Goal: Transaction & Acquisition: Purchase product/service

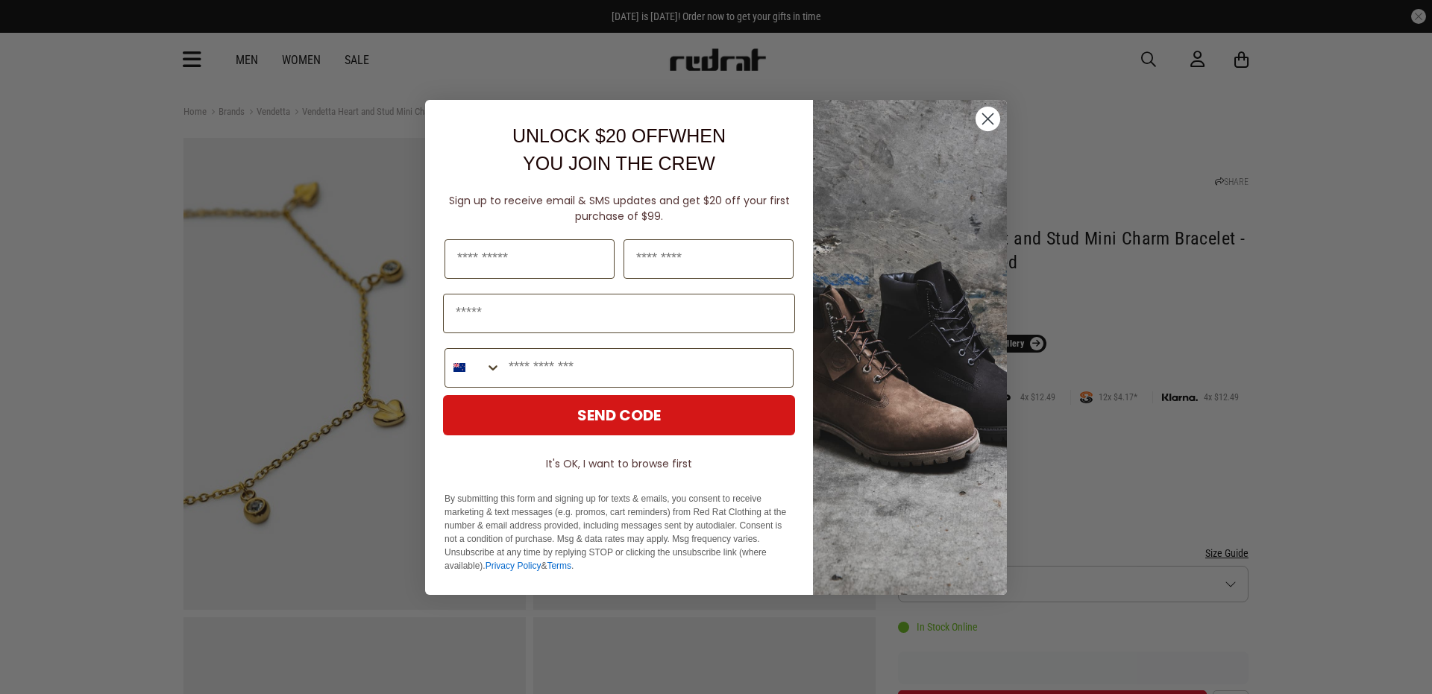
click at [986, 118] on icon "Close dialog" at bounding box center [987, 119] width 26 height 26
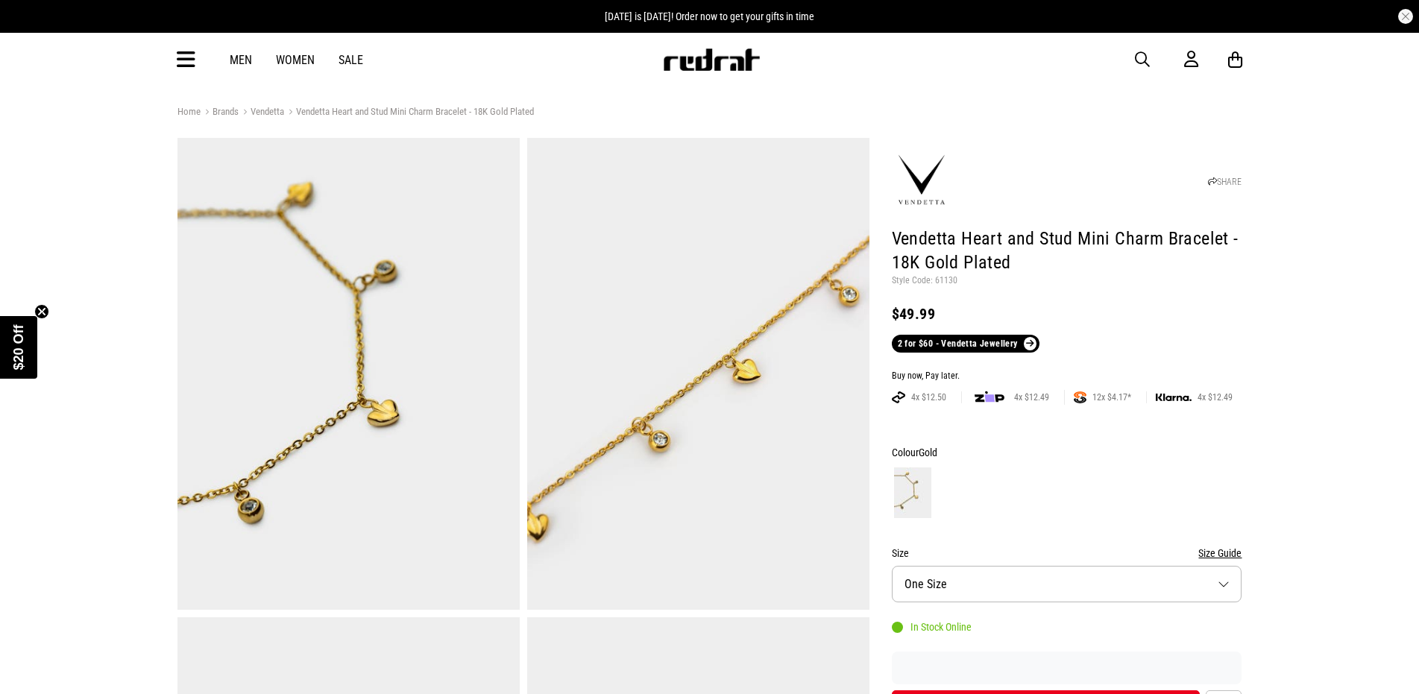
click at [350, 60] on link "Sale" at bounding box center [350, 60] width 25 height 14
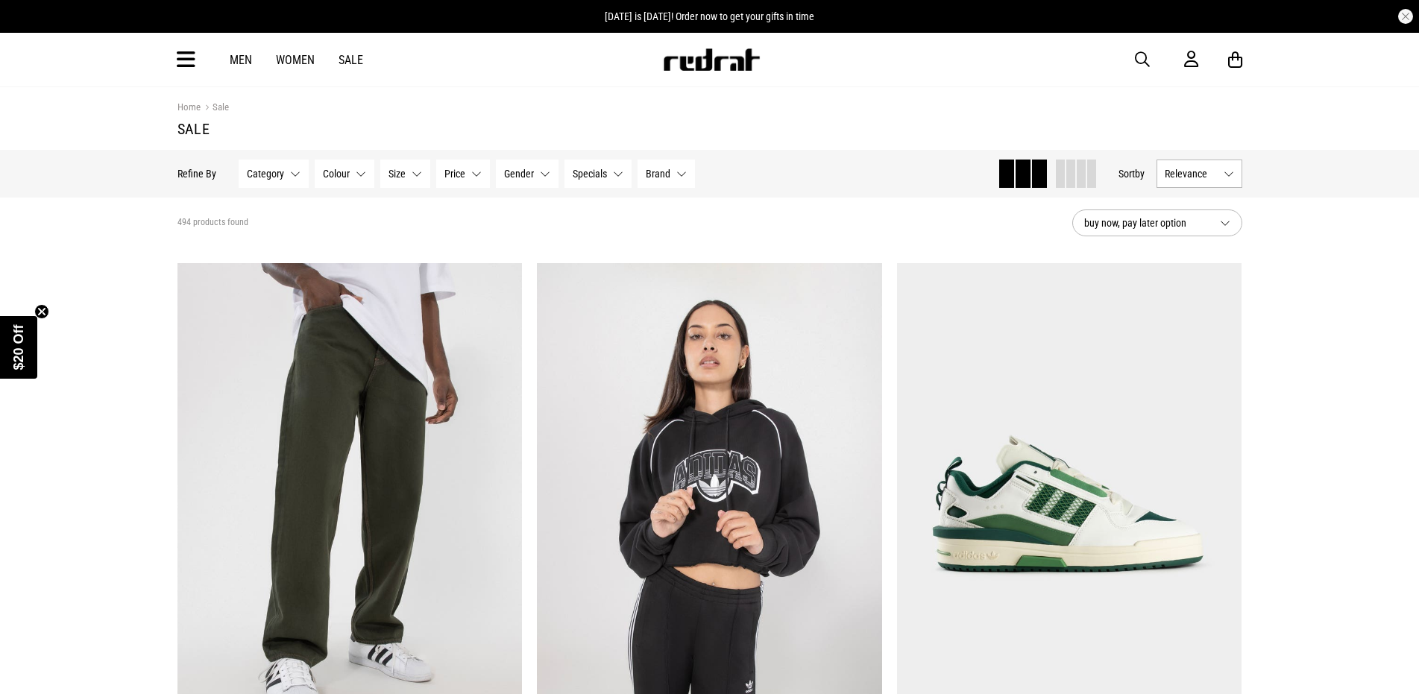
click at [300, 174] on button "Category None selected" at bounding box center [274, 174] width 70 height 28
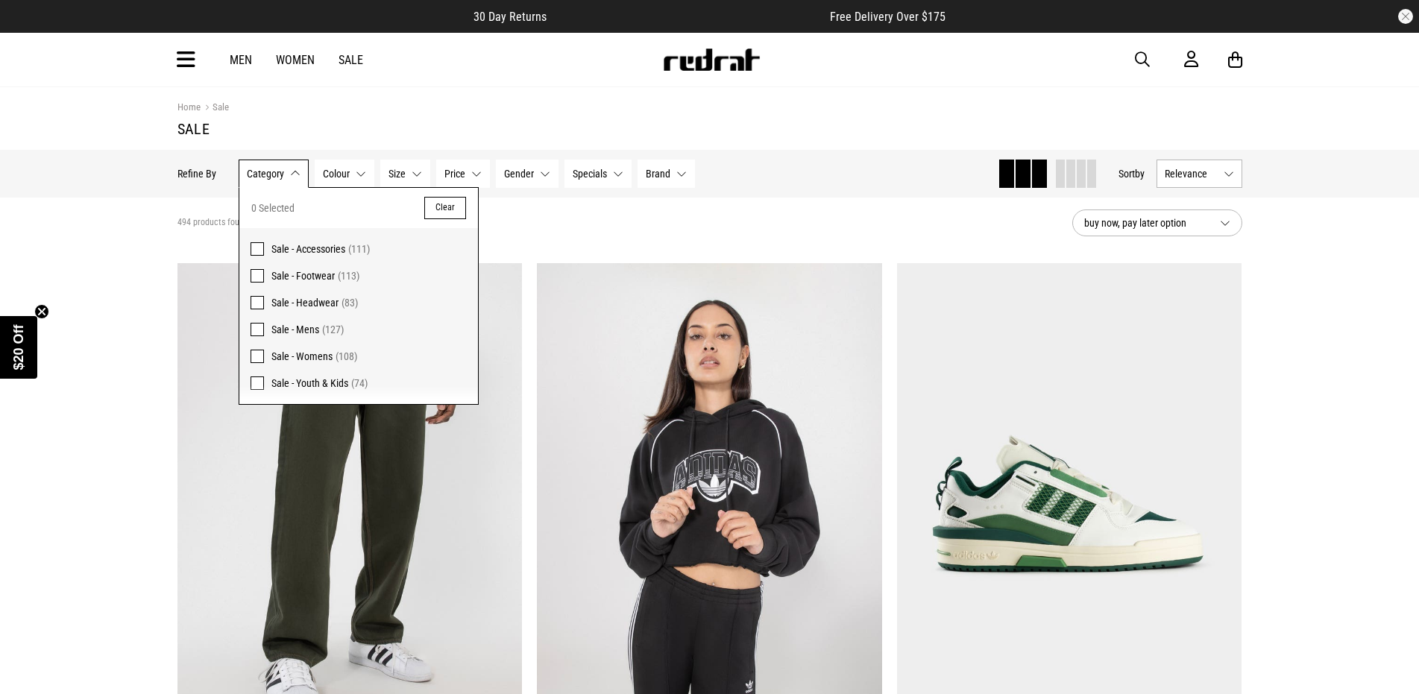
click at [262, 254] on span at bounding box center [257, 248] width 13 height 13
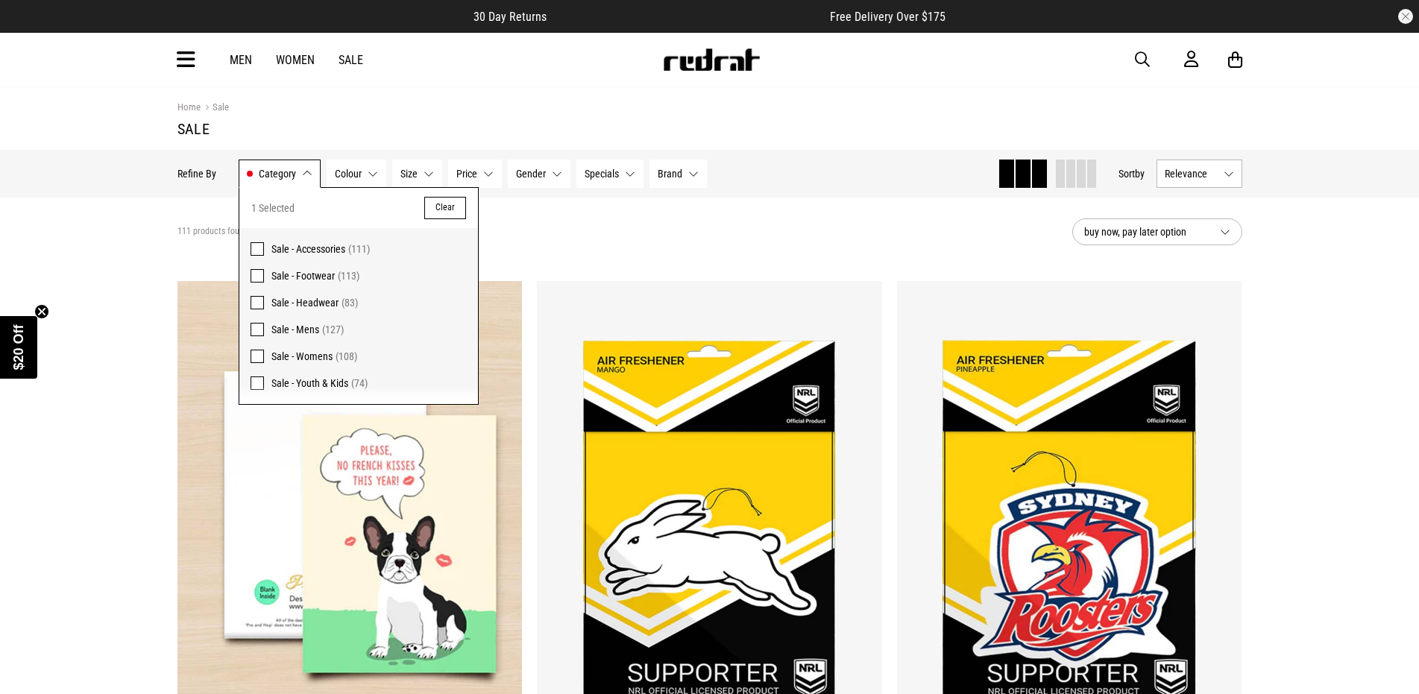
click at [734, 213] on div "111 products found Active Filters Sale - Accessories Clear" at bounding box center [618, 232] width 883 height 45
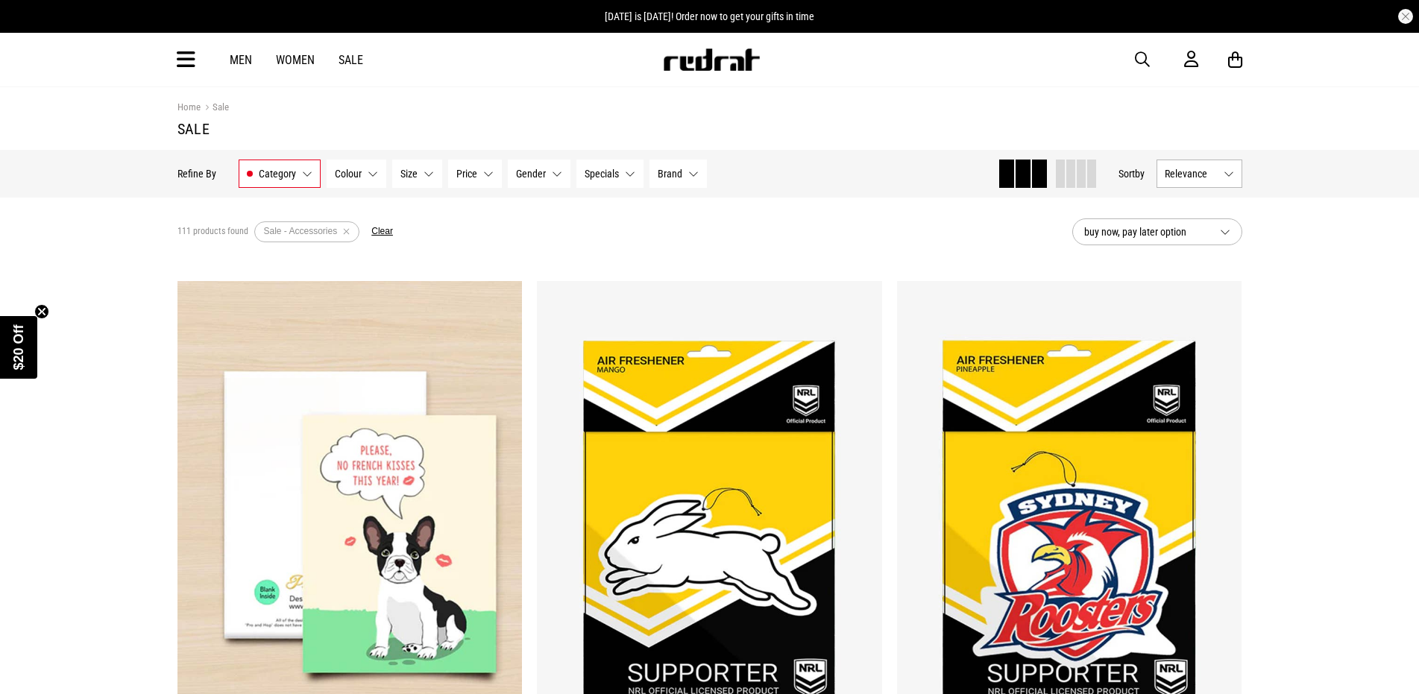
click at [700, 174] on button "Brand None selected" at bounding box center [677, 174] width 57 height 28
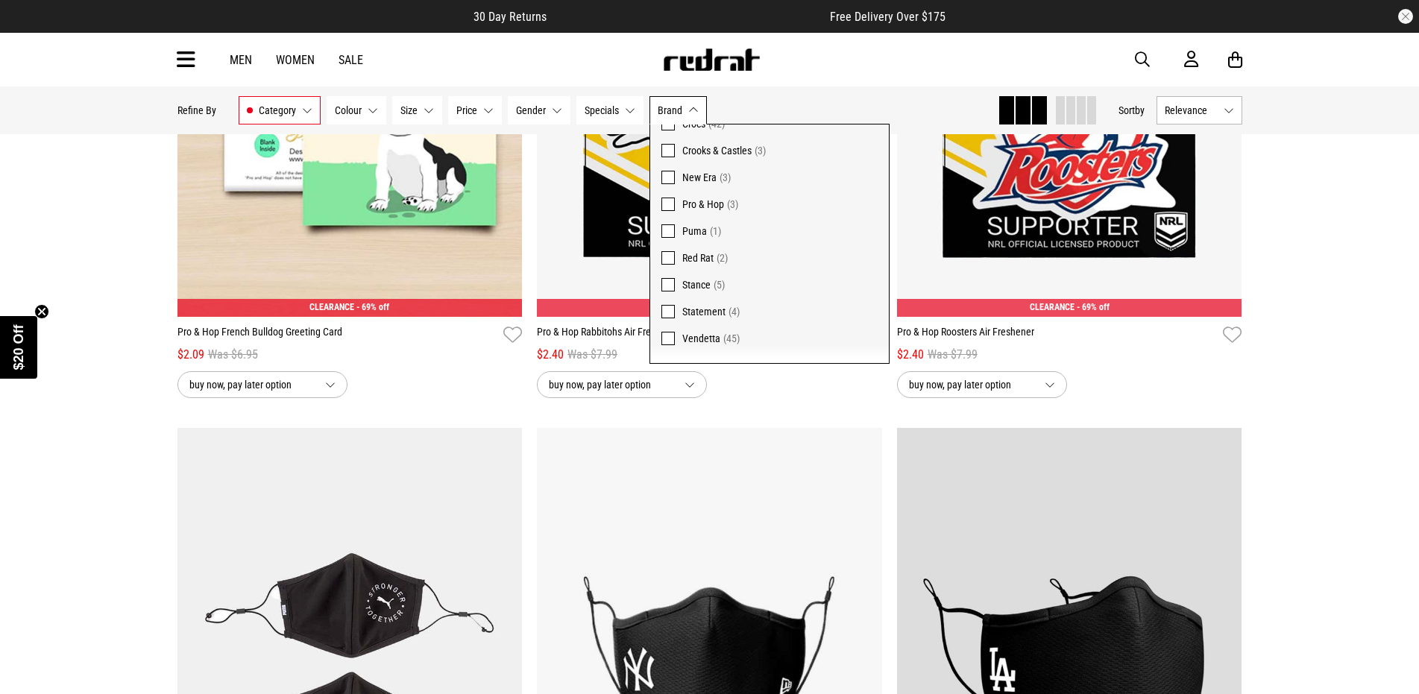
scroll to position [85, 0]
click at [692, 110] on button "Brand None selected" at bounding box center [677, 110] width 57 height 28
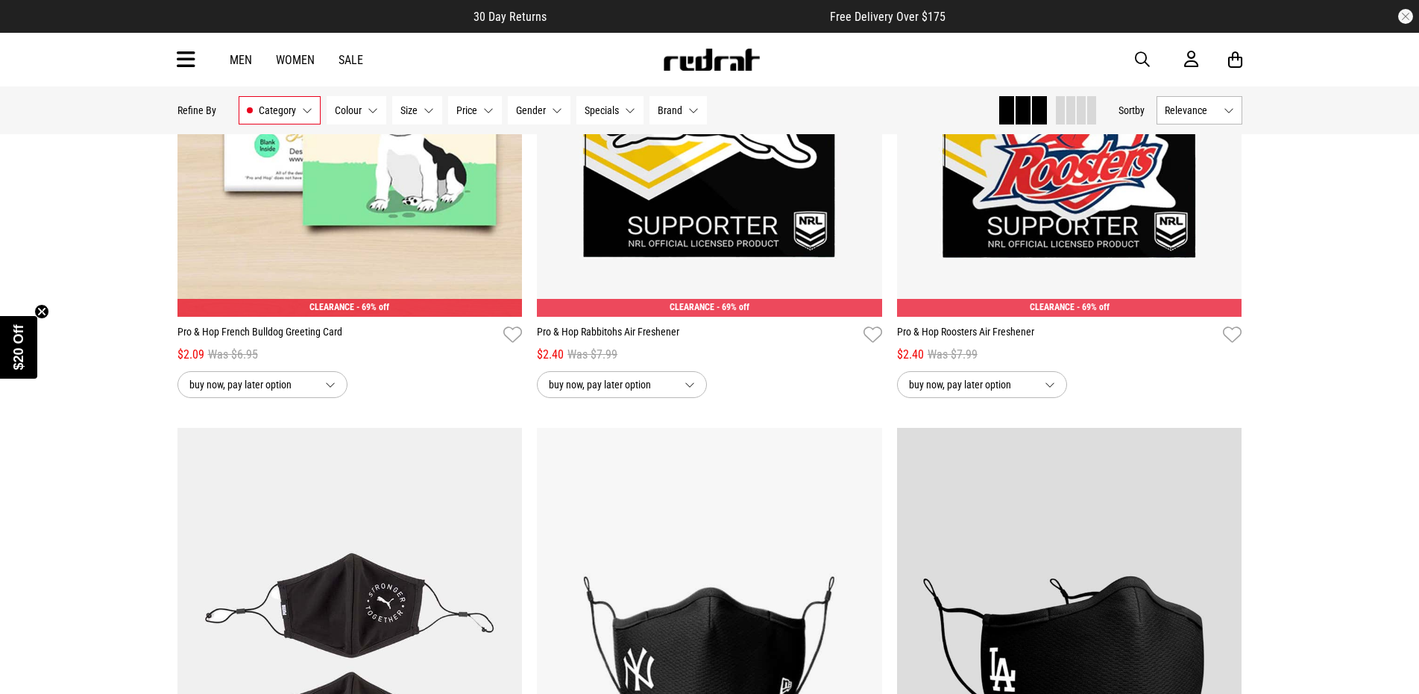
click at [358, 104] on button "Colour None selected" at bounding box center [357, 110] width 60 height 28
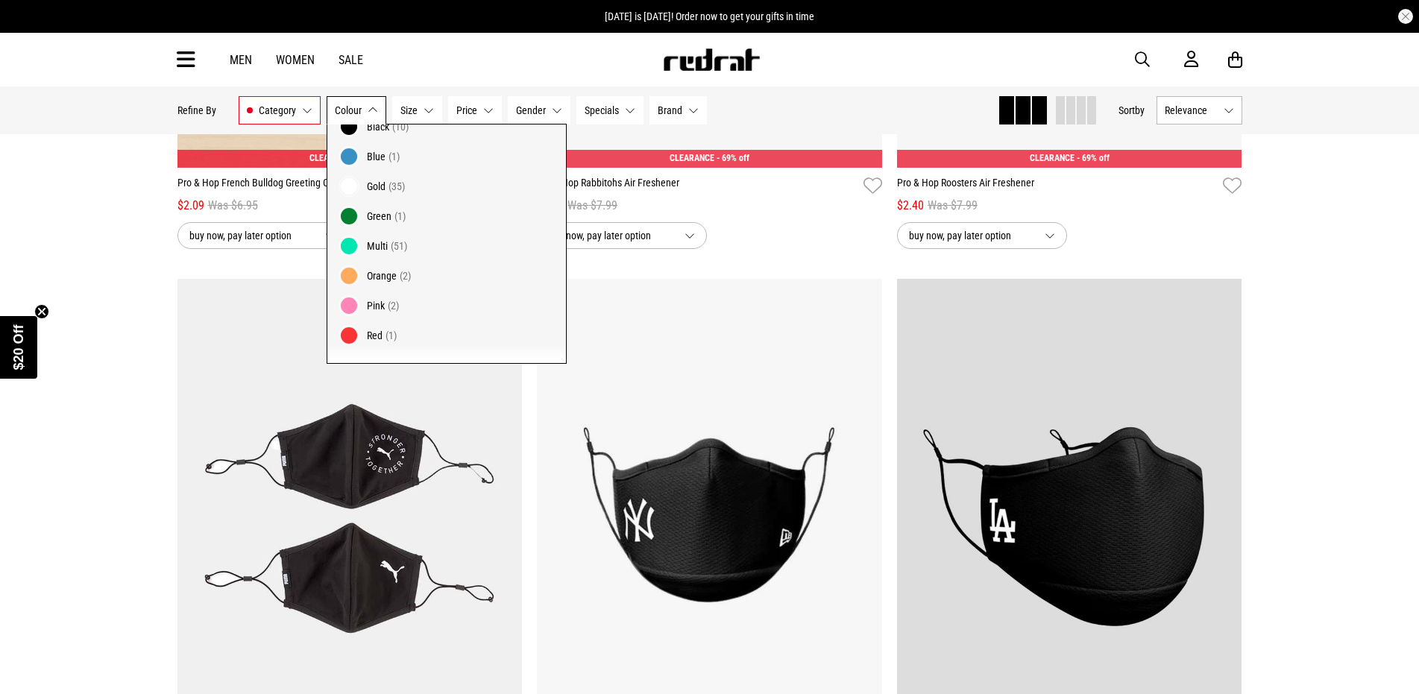
scroll to position [0, 0]
click at [349, 246] on span at bounding box center [348, 246] width 21 height 21
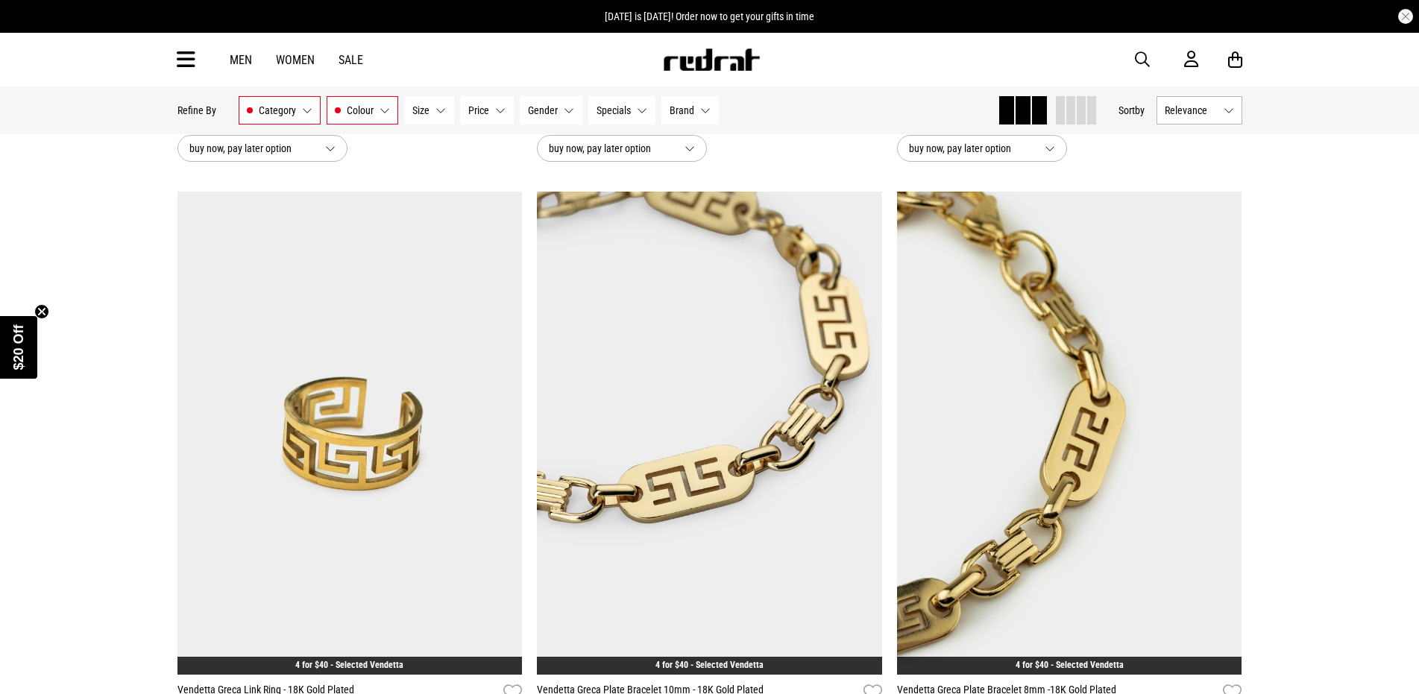
scroll to position [820, 0]
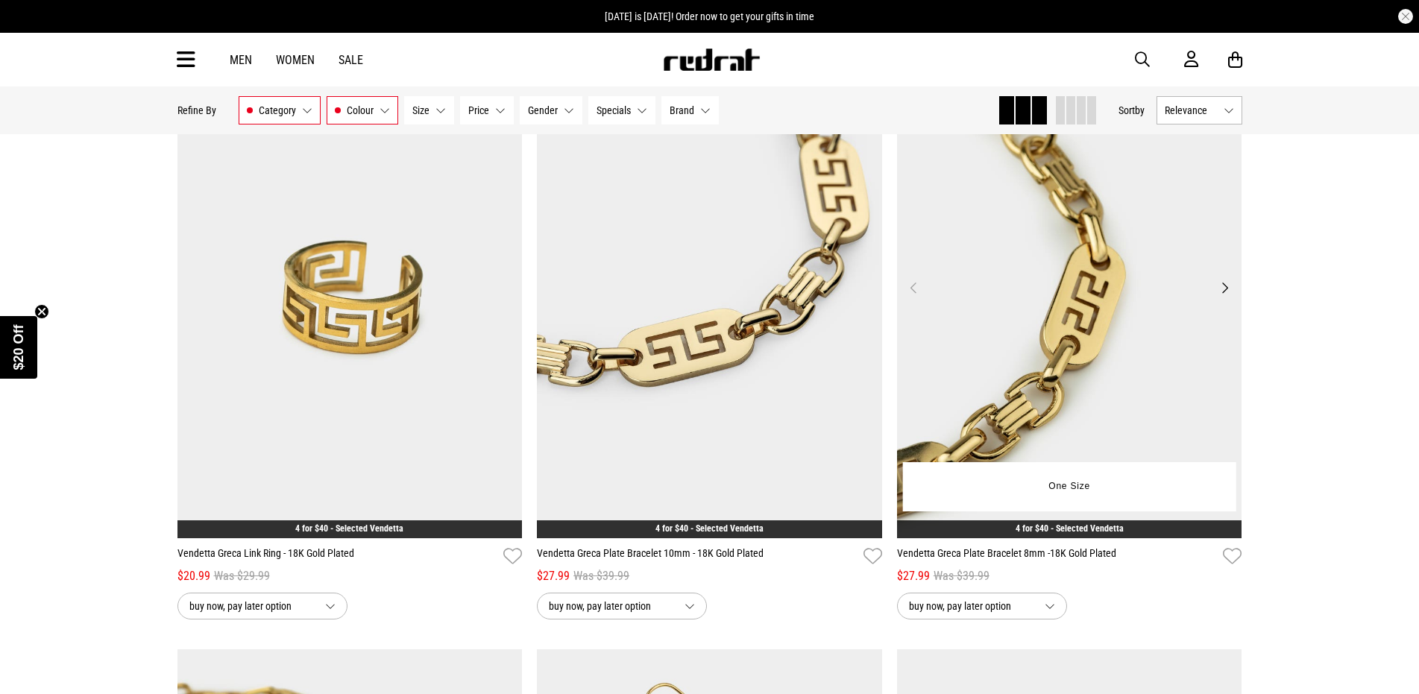
click at [1098, 325] on img at bounding box center [1069, 296] width 345 height 483
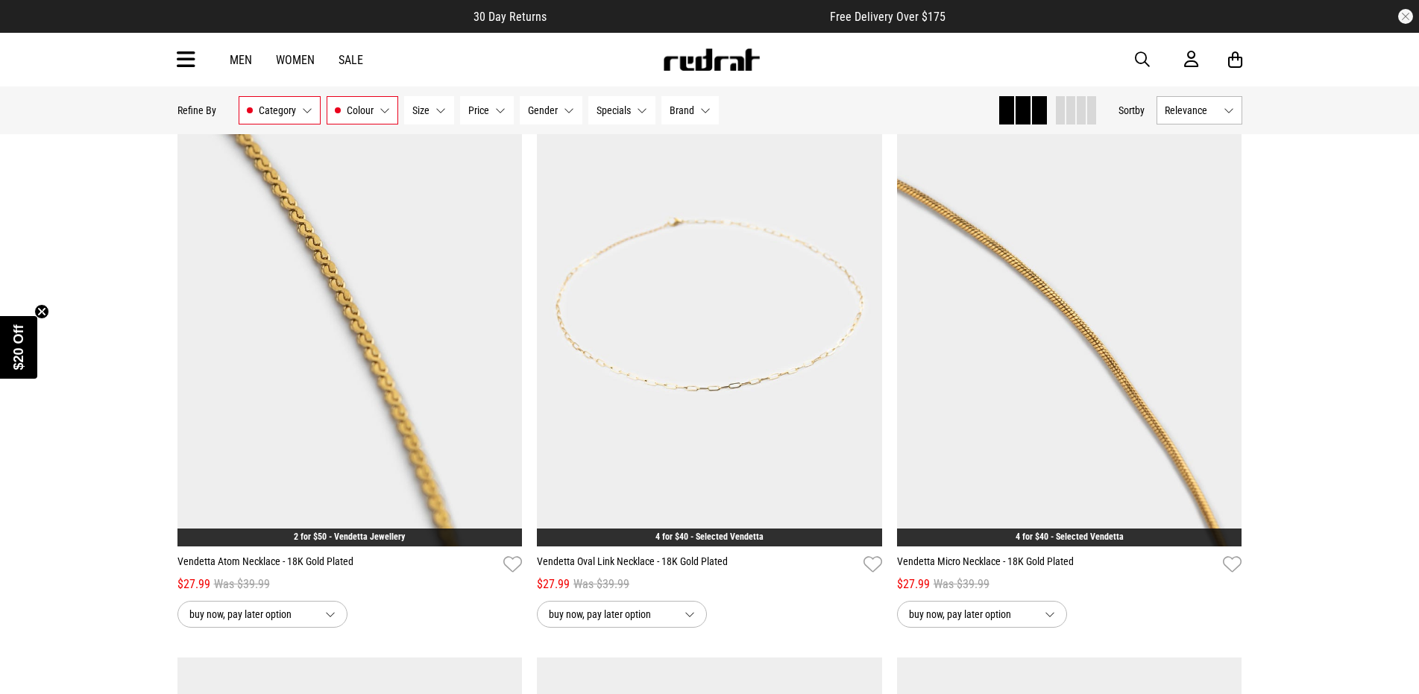
scroll to position [2683, 0]
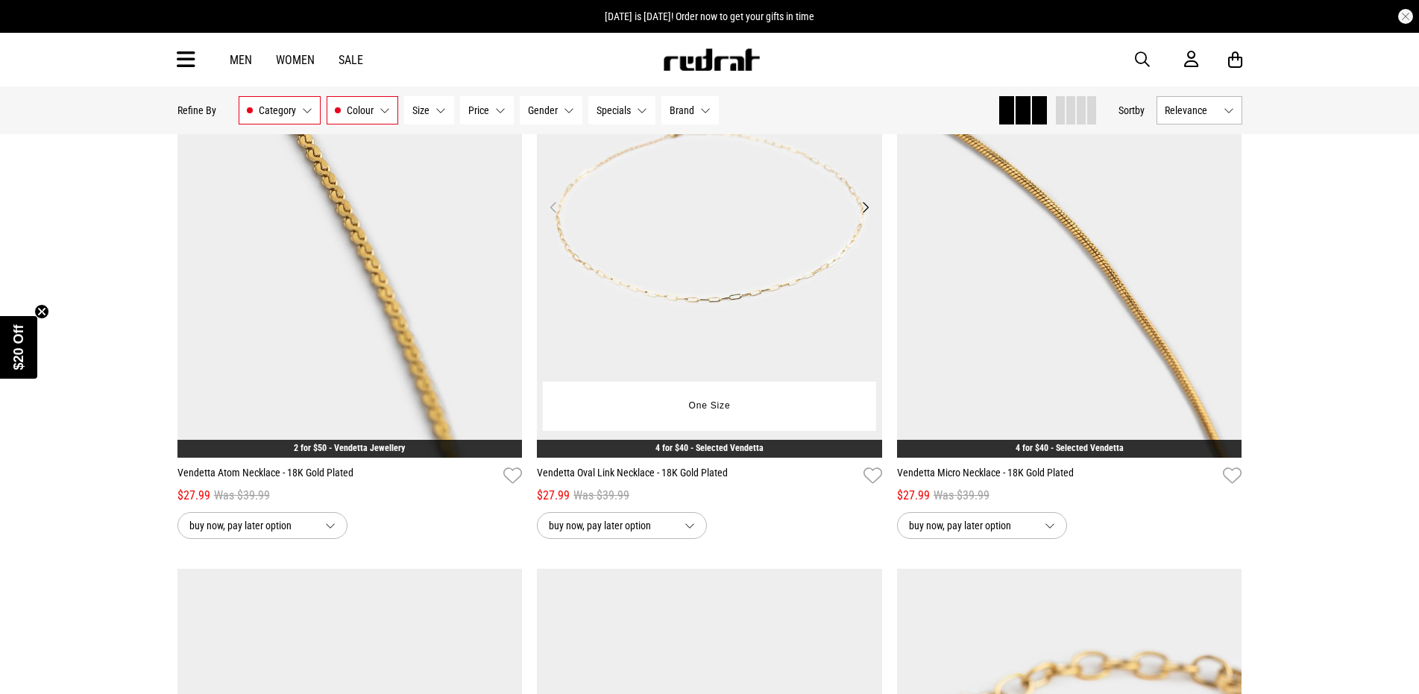
click at [745, 341] on img at bounding box center [709, 216] width 345 height 483
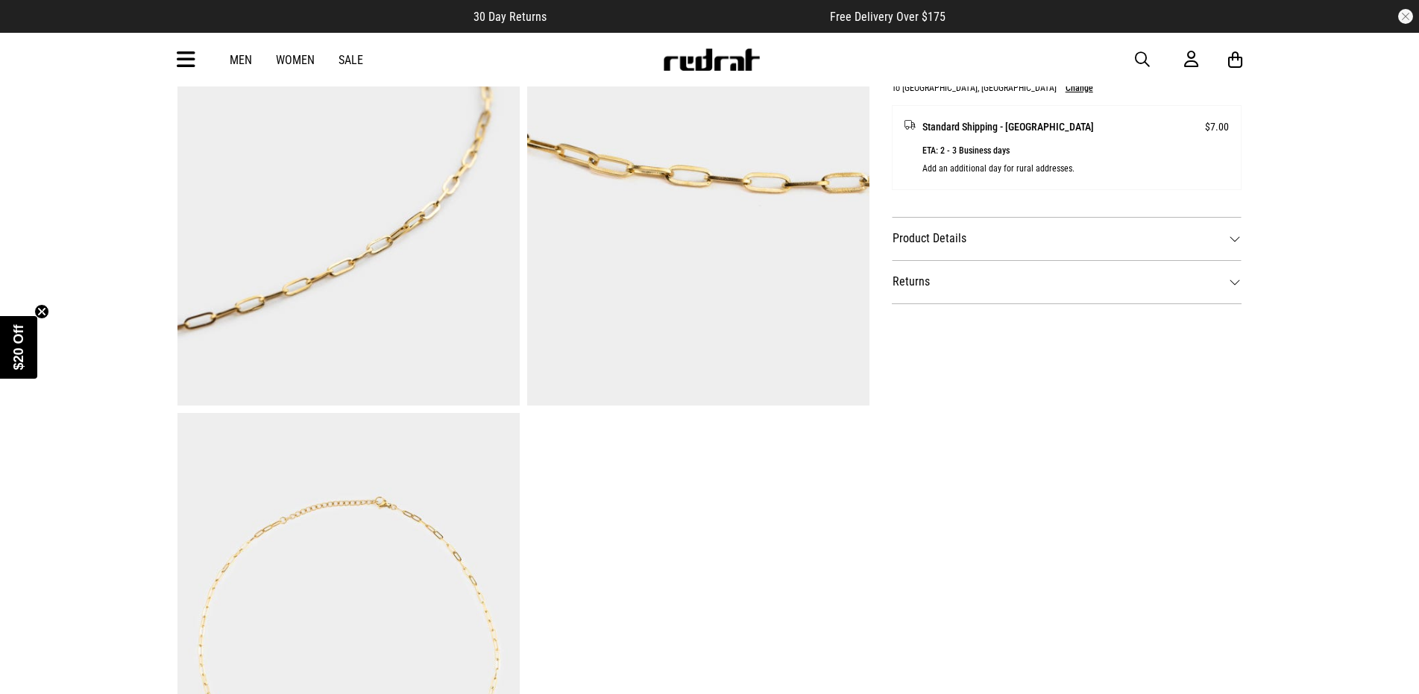
scroll to position [596, 0]
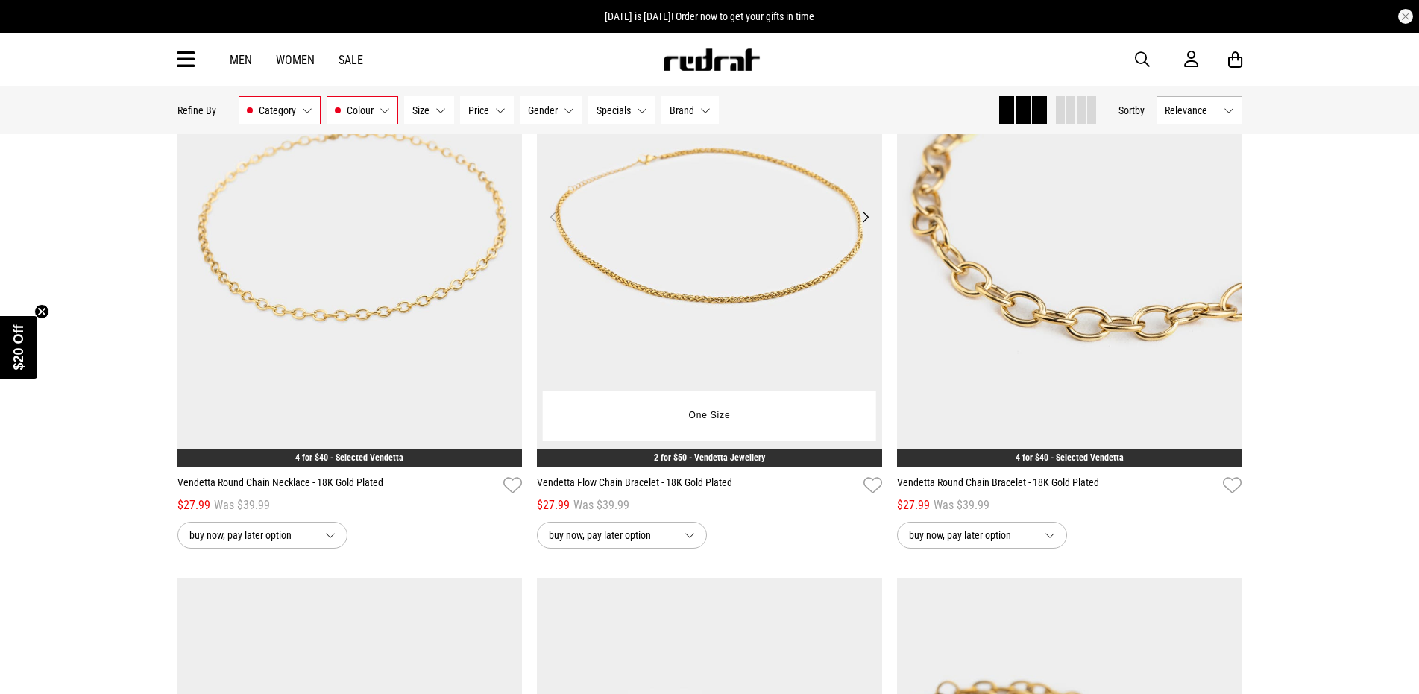
click at [696, 327] on img at bounding box center [709, 225] width 345 height 483
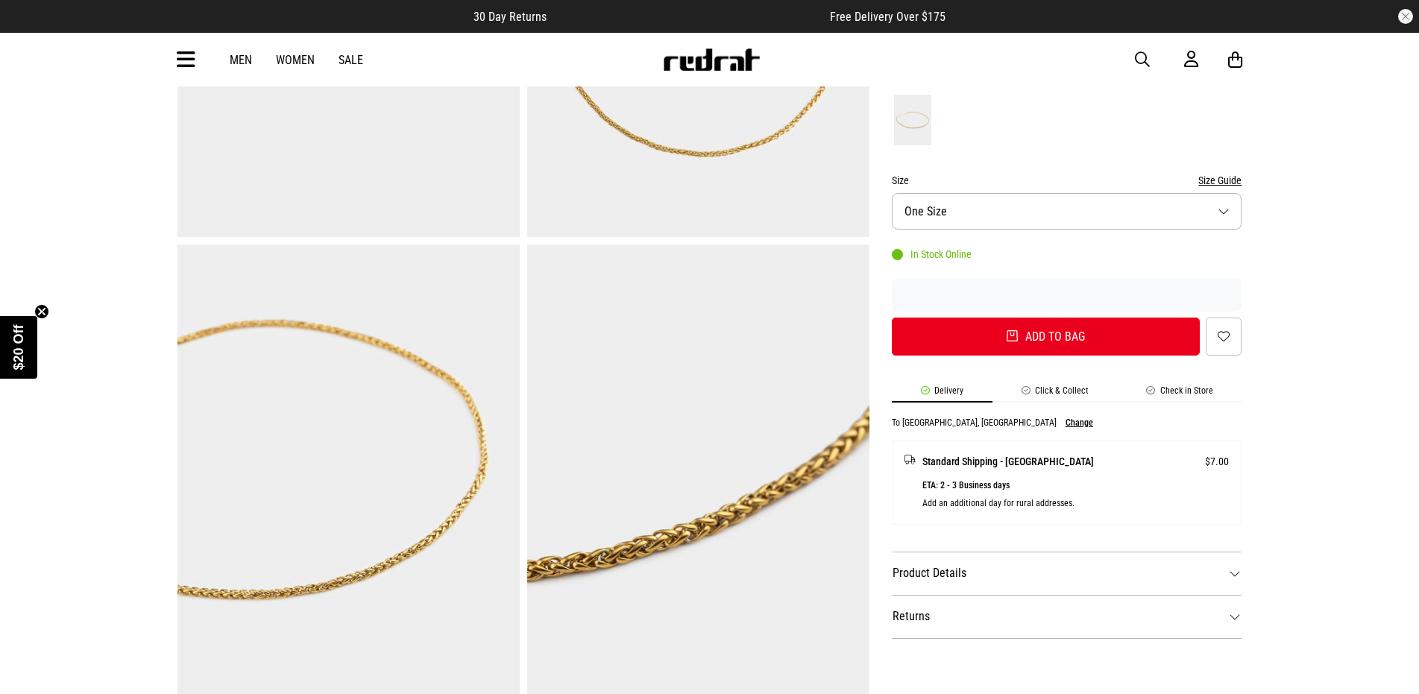
click at [955, 337] on button "Add to bag" at bounding box center [1046, 337] width 309 height 38
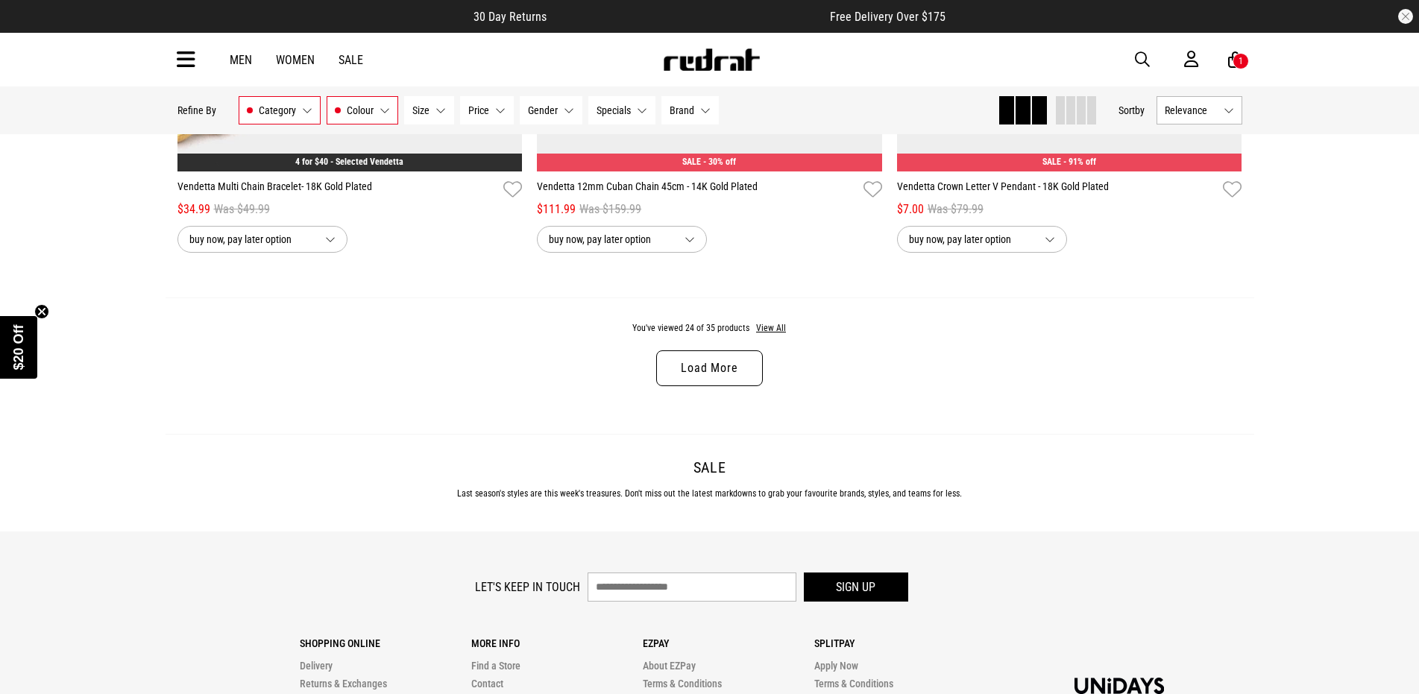
scroll to position [4822, 0]
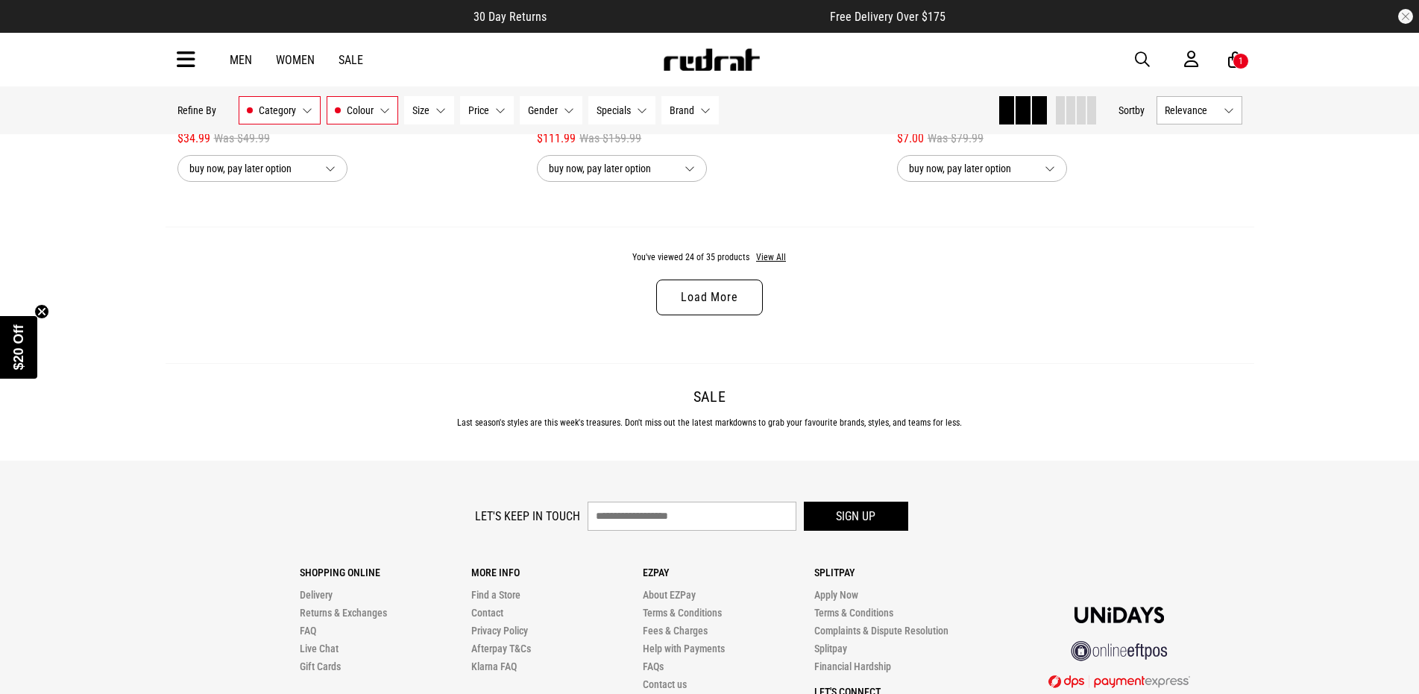
click at [705, 294] on link "Load More" at bounding box center [709, 298] width 106 height 36
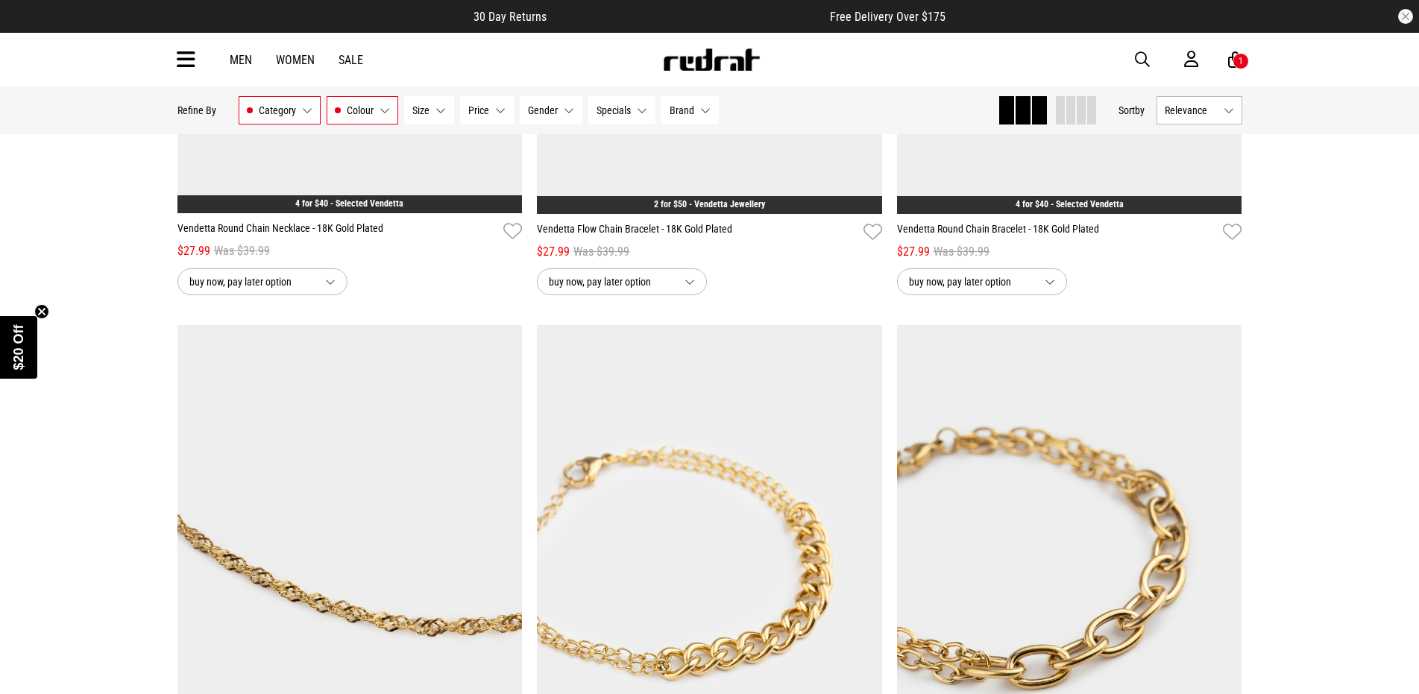
scroll to position [3810, 0]
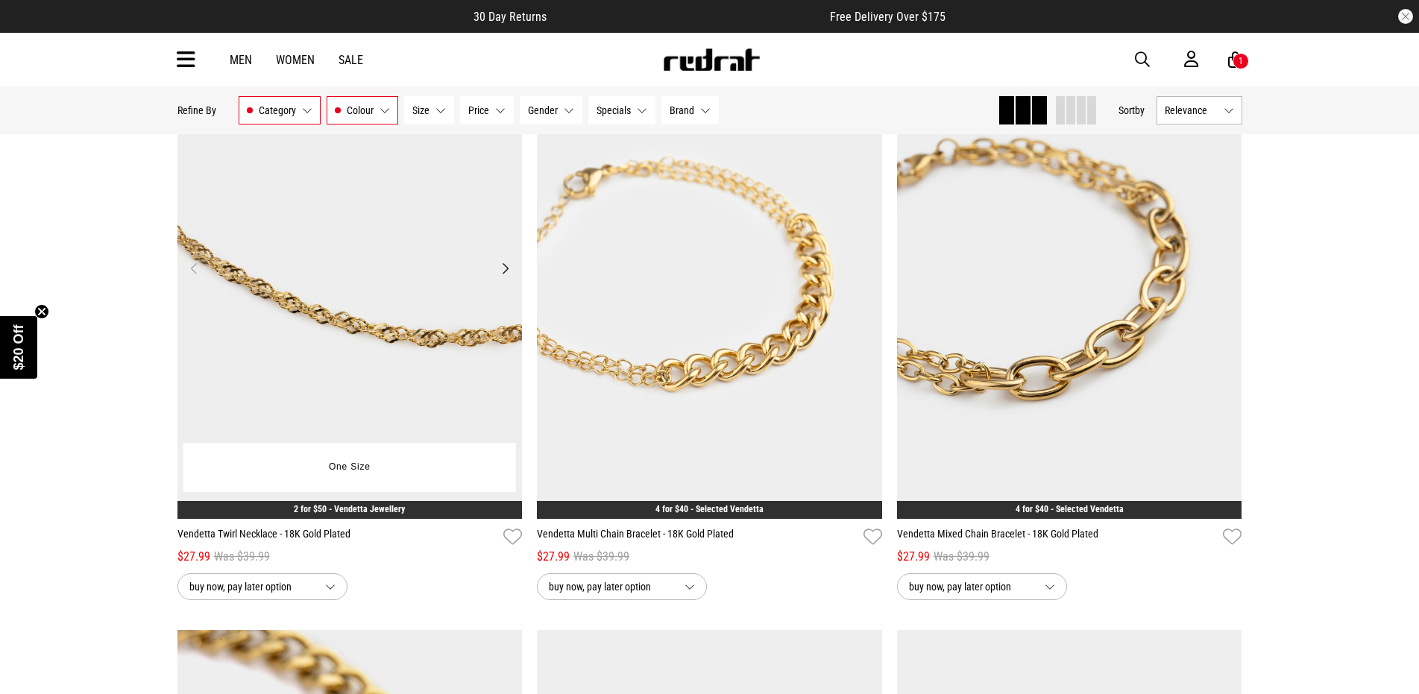
click at [440, 324] on img at bounding box center [349, 277] width 345 height 483
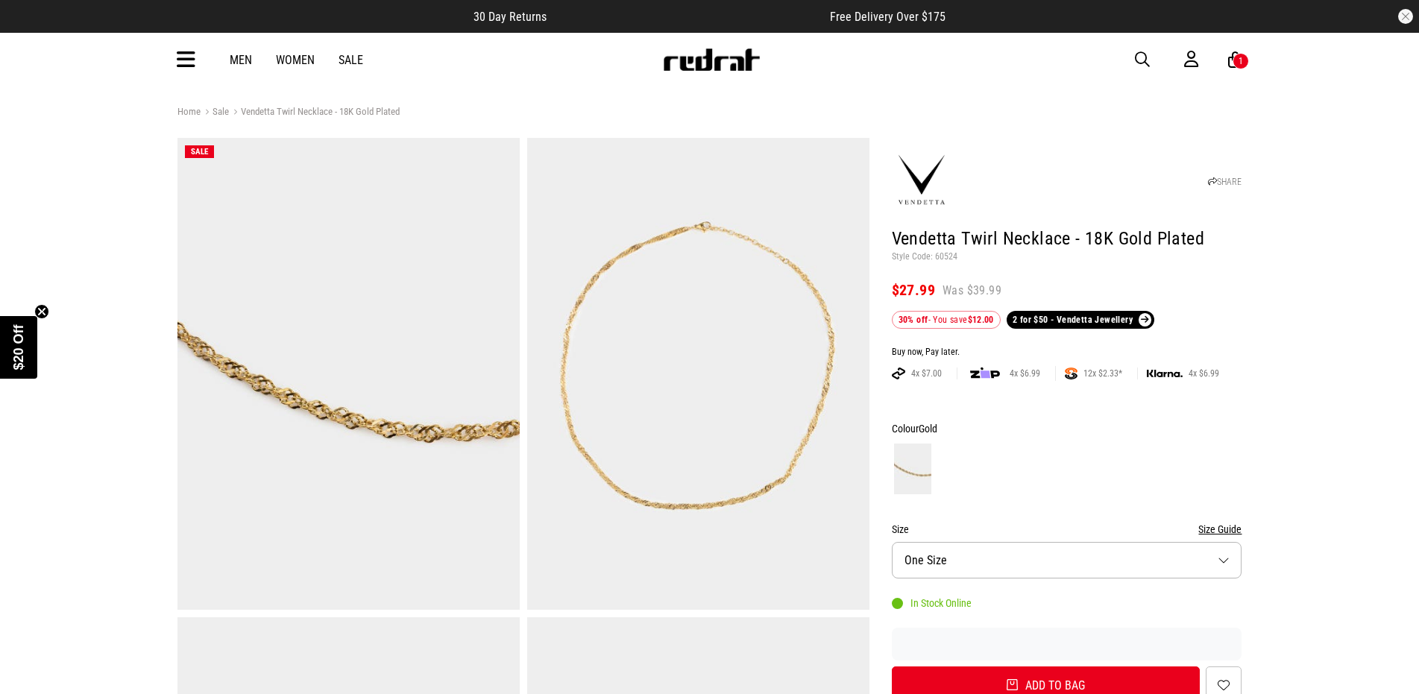
click at [216, 113] on link "Sale" at bounding box center [215, 113] width 28 height 14
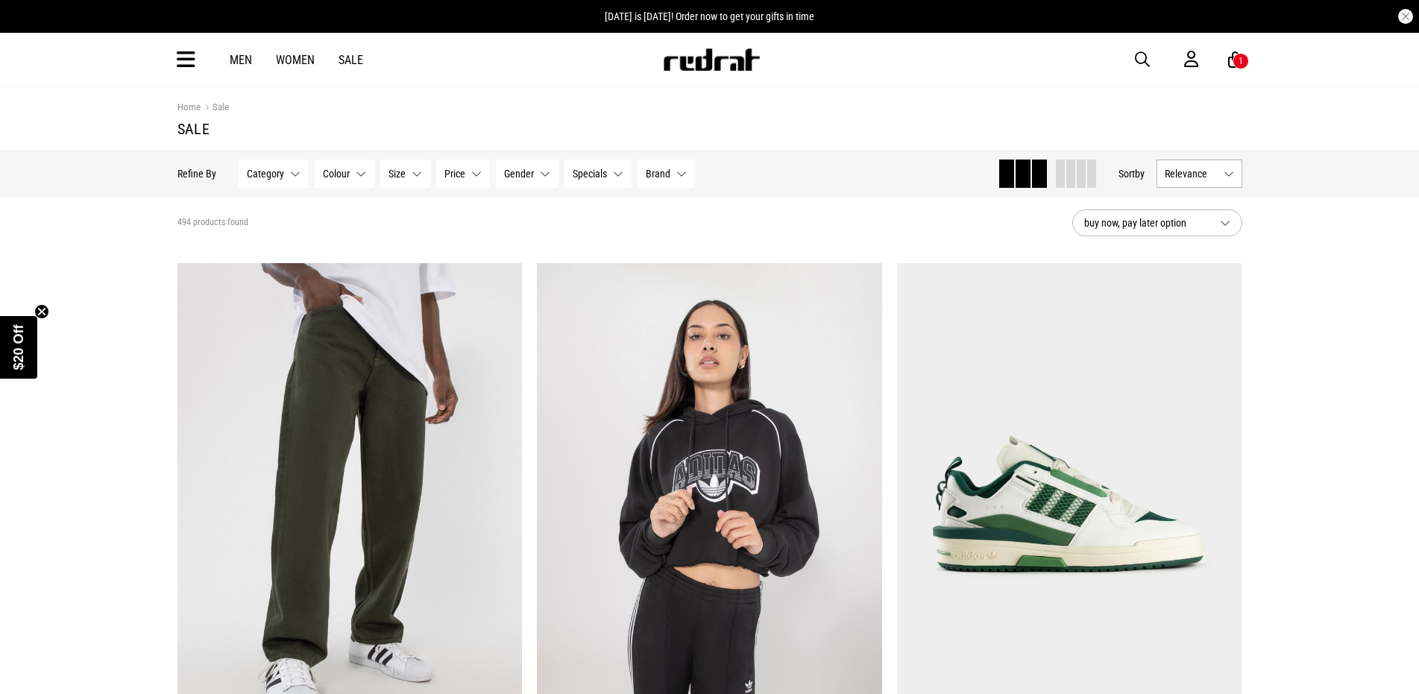
click at [291, 175] on button "Category None selected" at bounding box center [274, 174] width 70 height 28
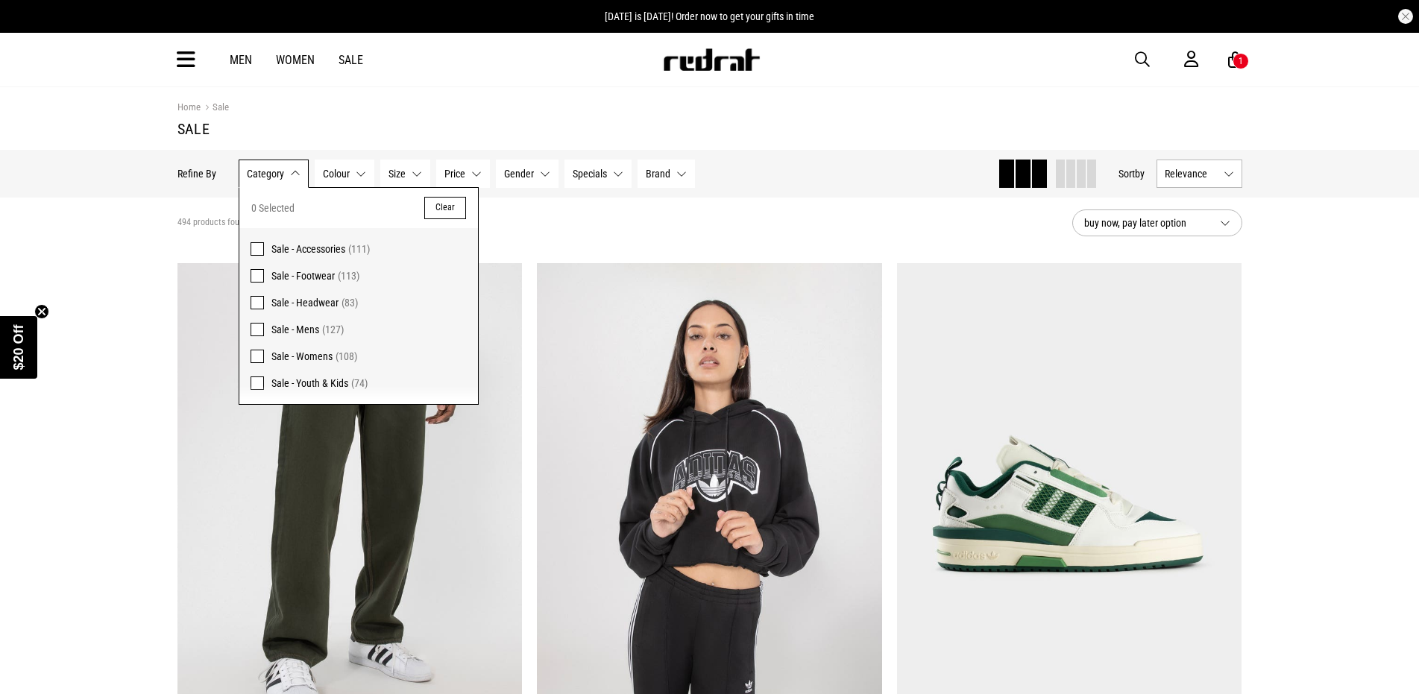
click at [262, 249] on span at bounding box center [257, 248] width 13 height 13
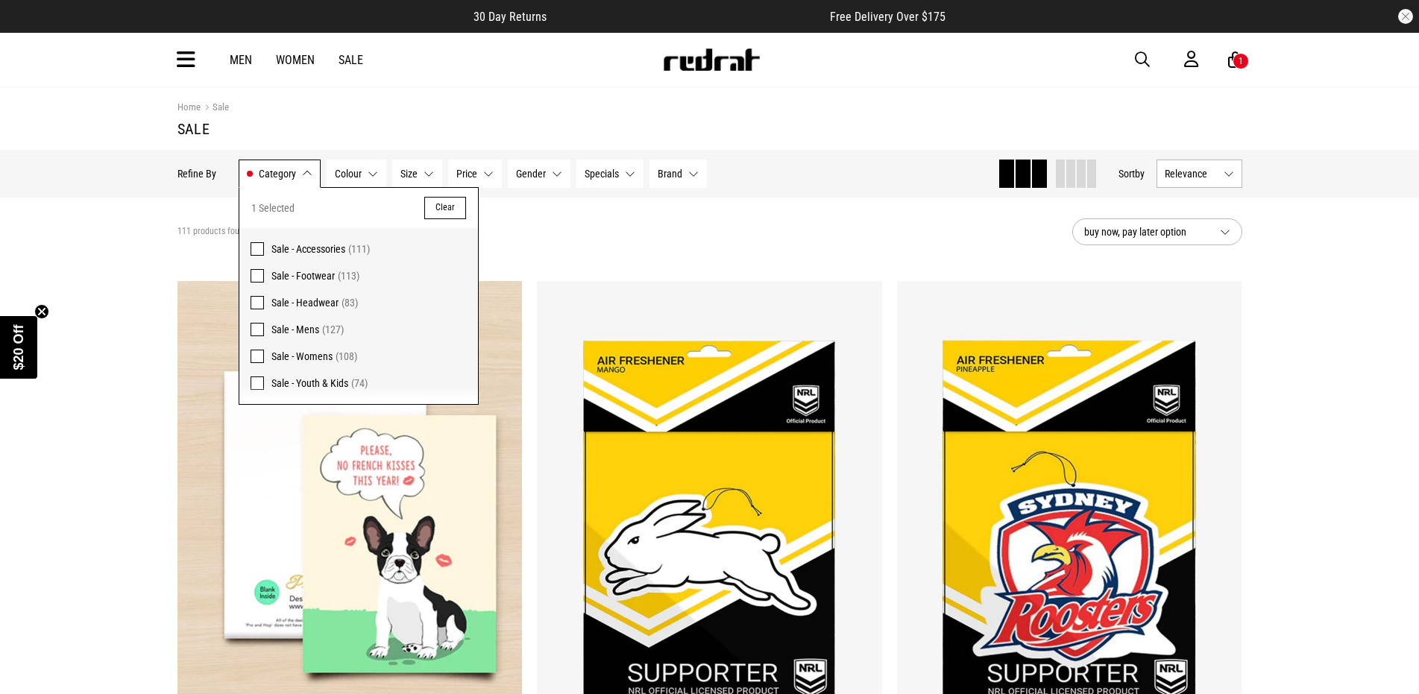
click at [347, 167] on button "Colour None selected" at bounding box center [357, 174] width 60 height 28
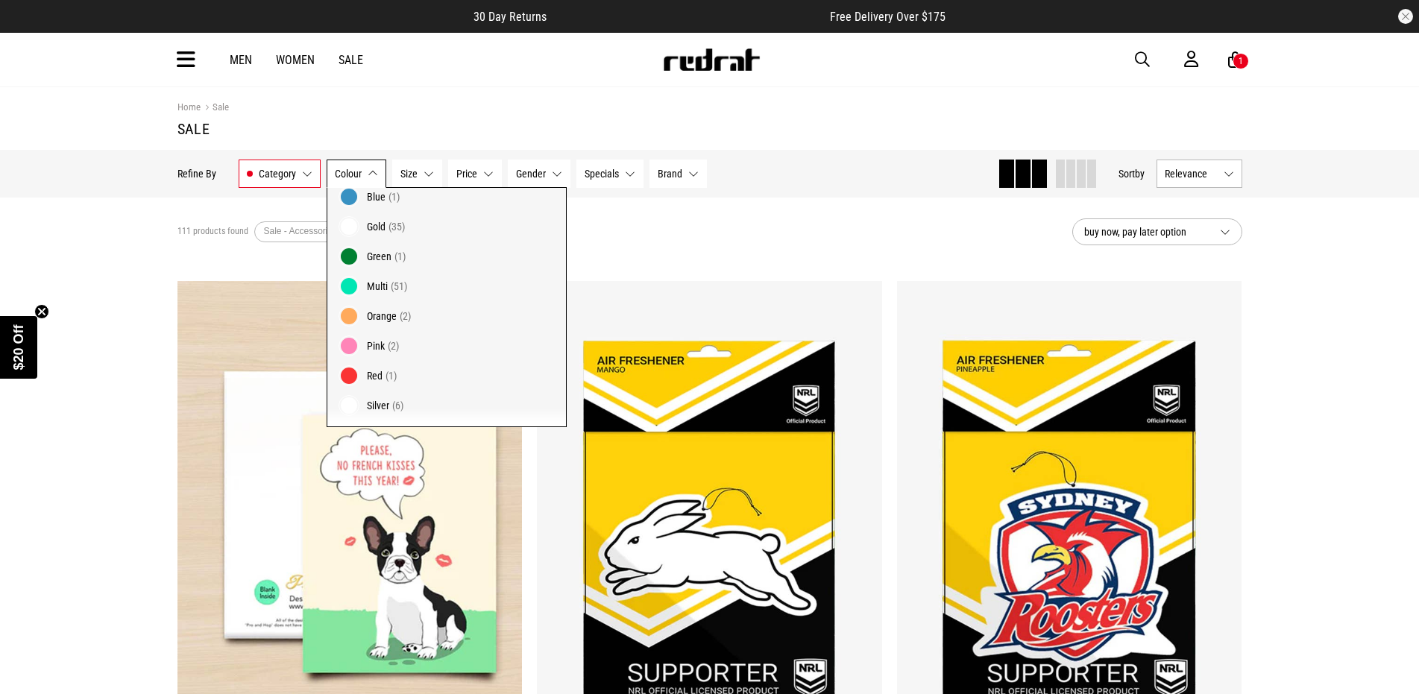
scroll to position [115, 0]
click at [346, 376] on span at bounding box center [348, 374] width 21 height 21
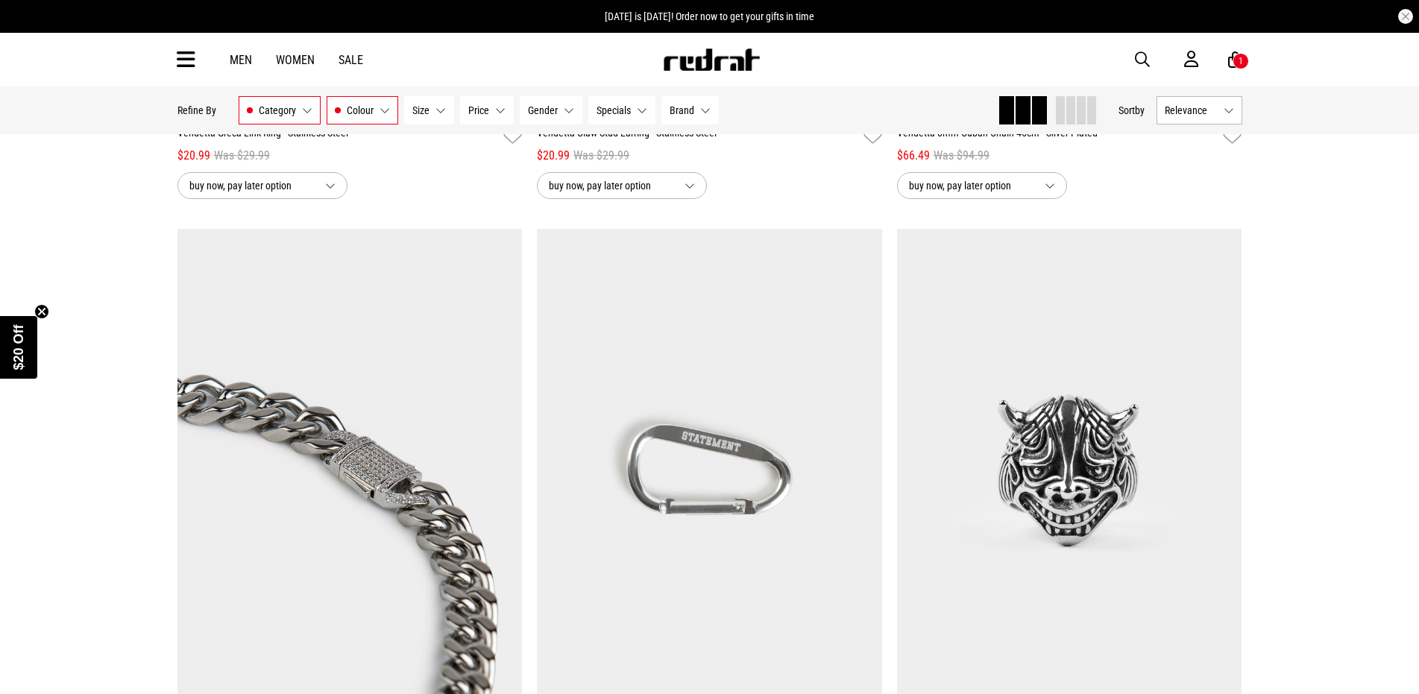
scroll to position [884, 0]
